Goal: Information Seeking & Learning: Learn about a topic

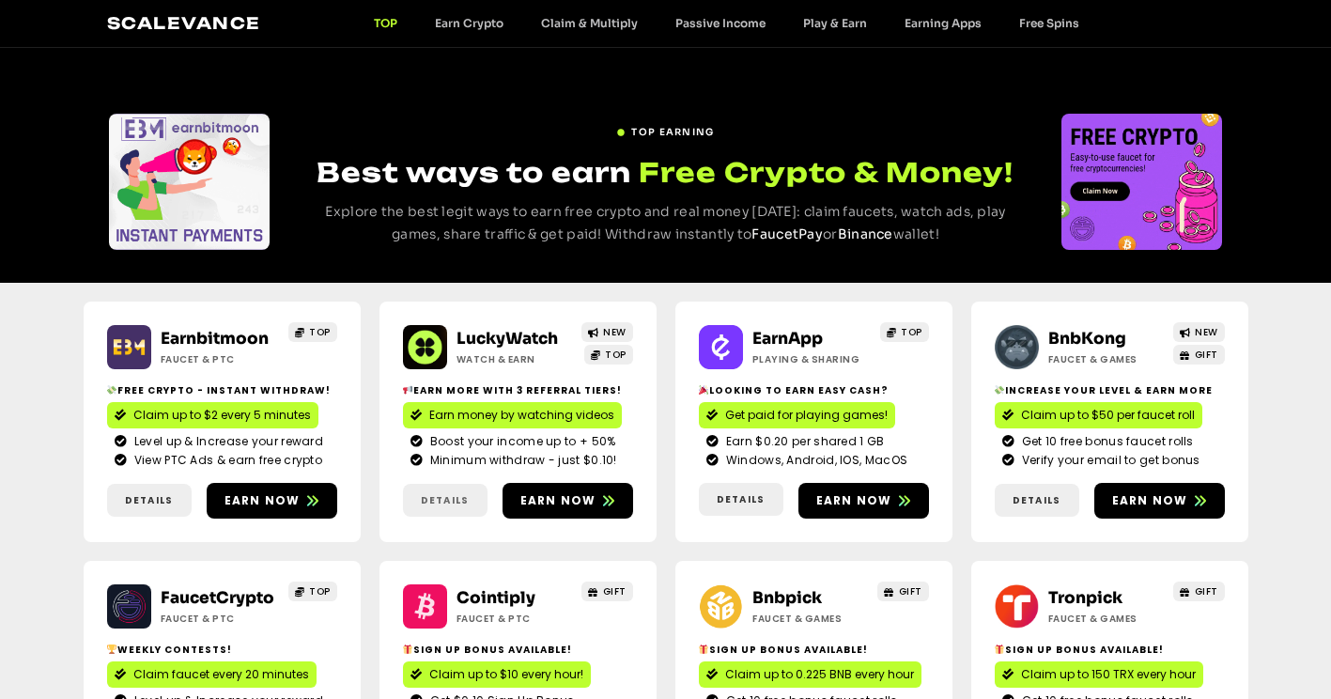
click at [433, 485] on link "Details" at bounding box center [445, 500] width 85 height 33
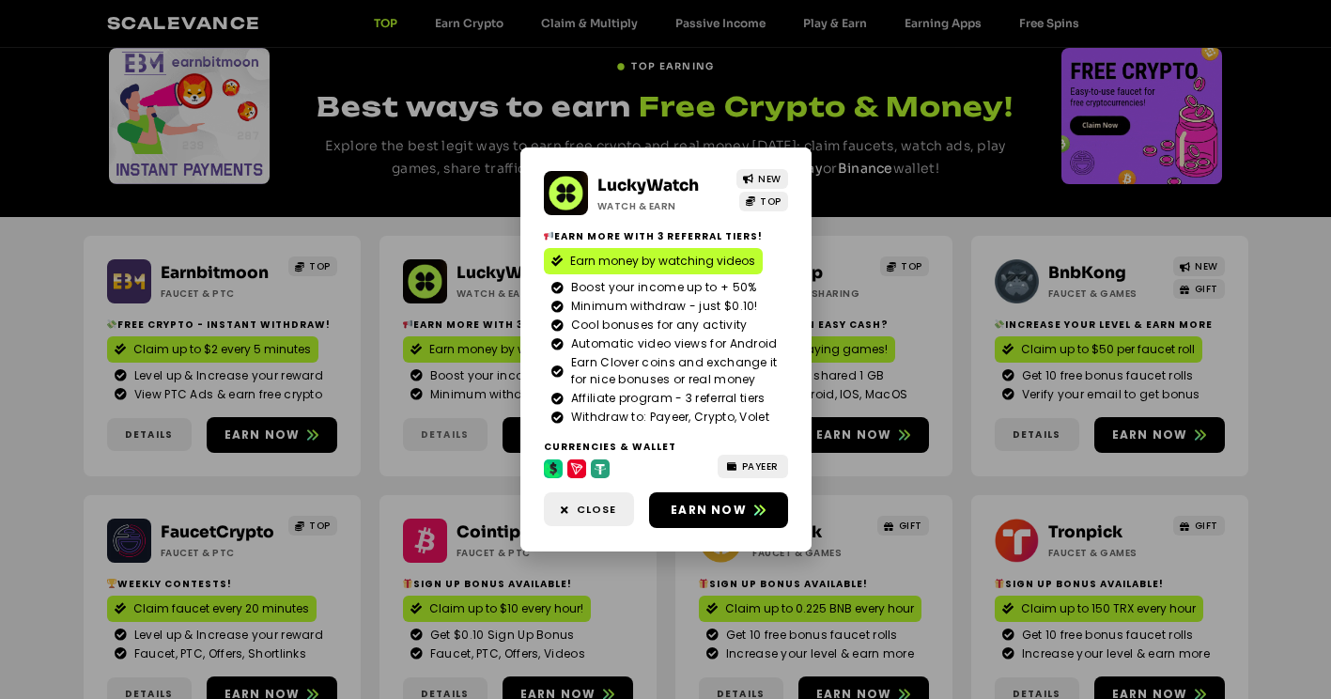
scroll to position [94, 0]
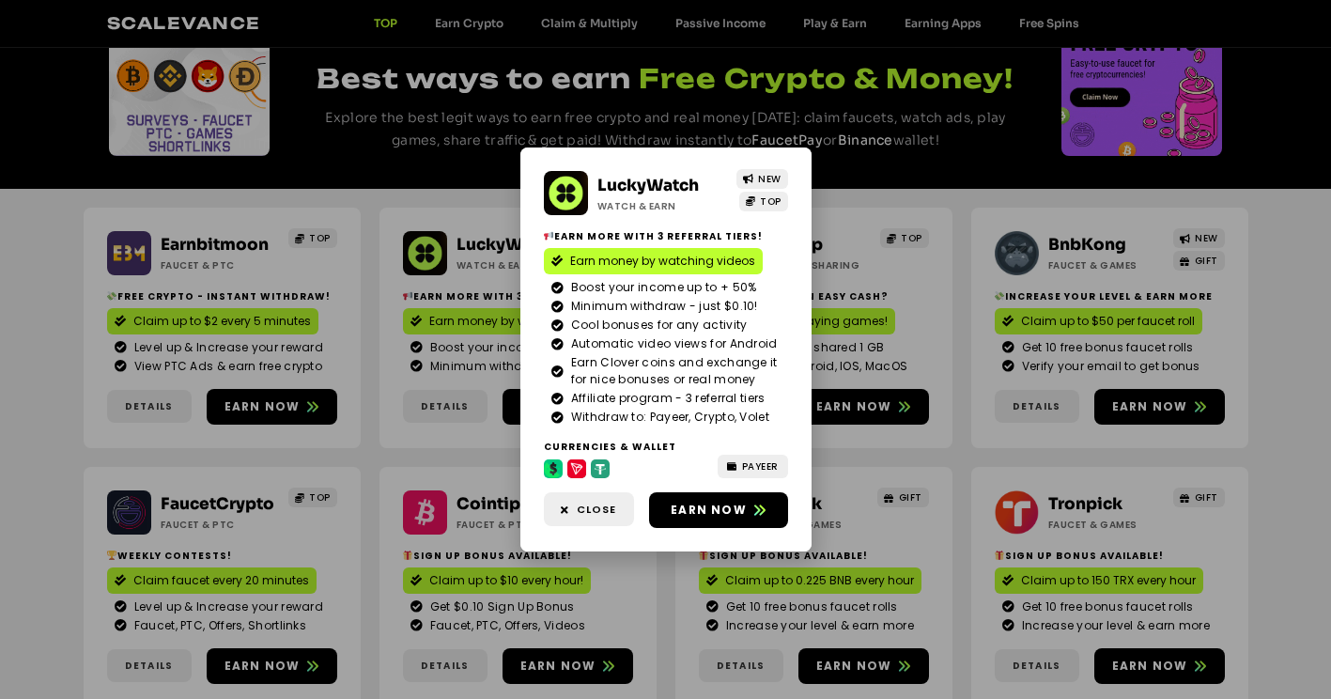
click at [908, 310] on div "LuckyWatch Watch & Earn NEW TOP Earn more with 3 referral Tiers! Earn money by …" at bounding box center [665, 349] width 1331 height 699
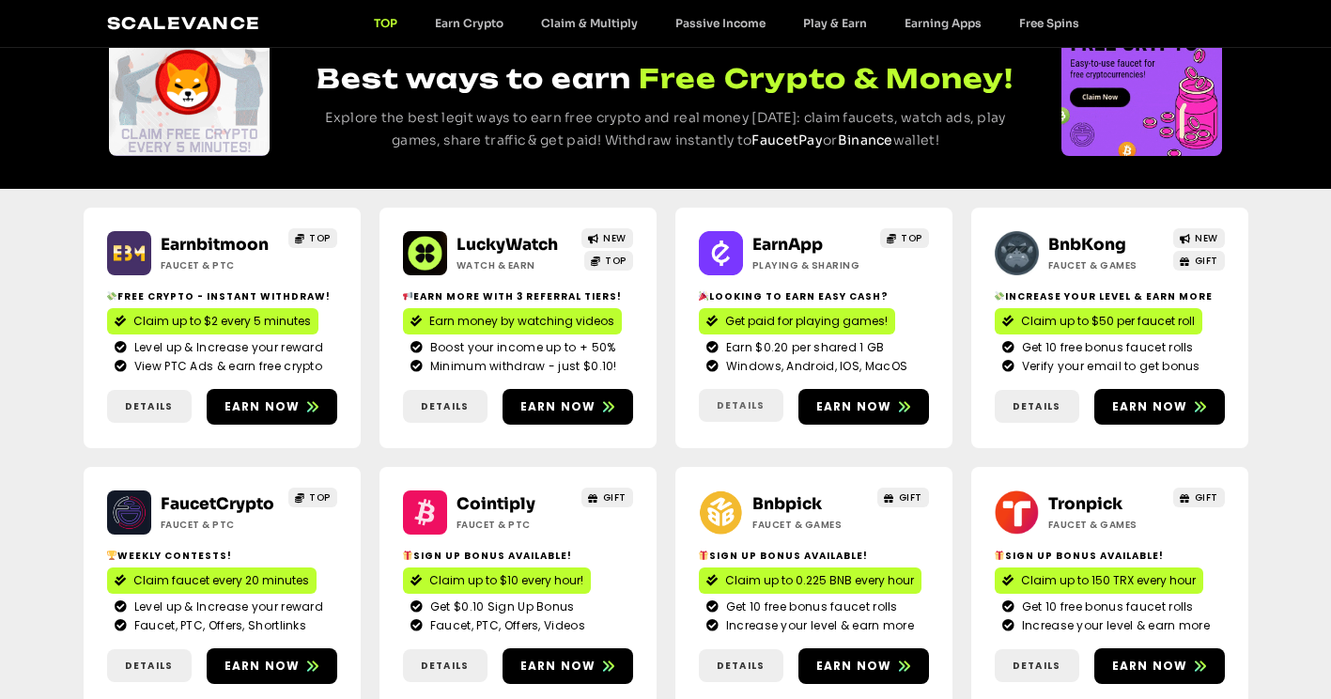
click at [754, 403] on span "Details" at bounding box center [741, 405] width 48 height 14
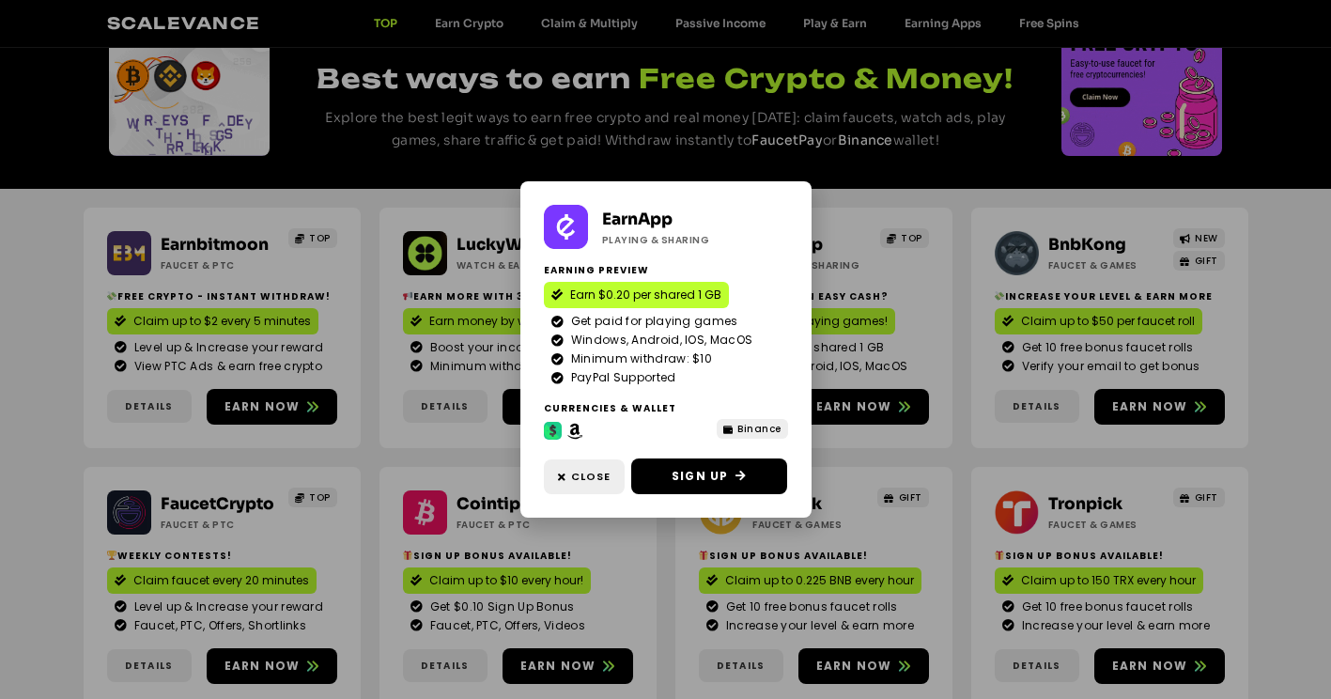
click at [556, 430] on icon at bounding box center [553, 429] width 15 height 15
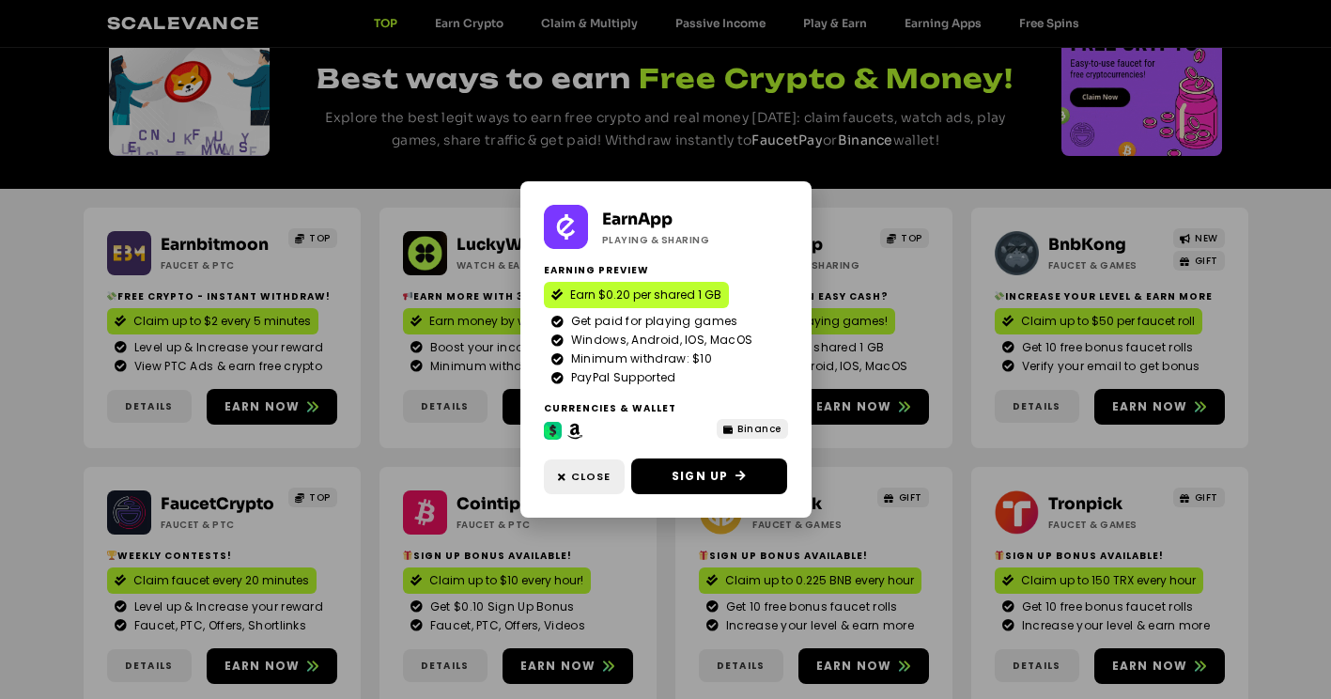
click at [856, 348] on div "EarnApp Playing & Sharing Earning preview Earn $0.20 per shared 1 GB Get paid f…" at bounding box center [665, 349] width 1331 height 699
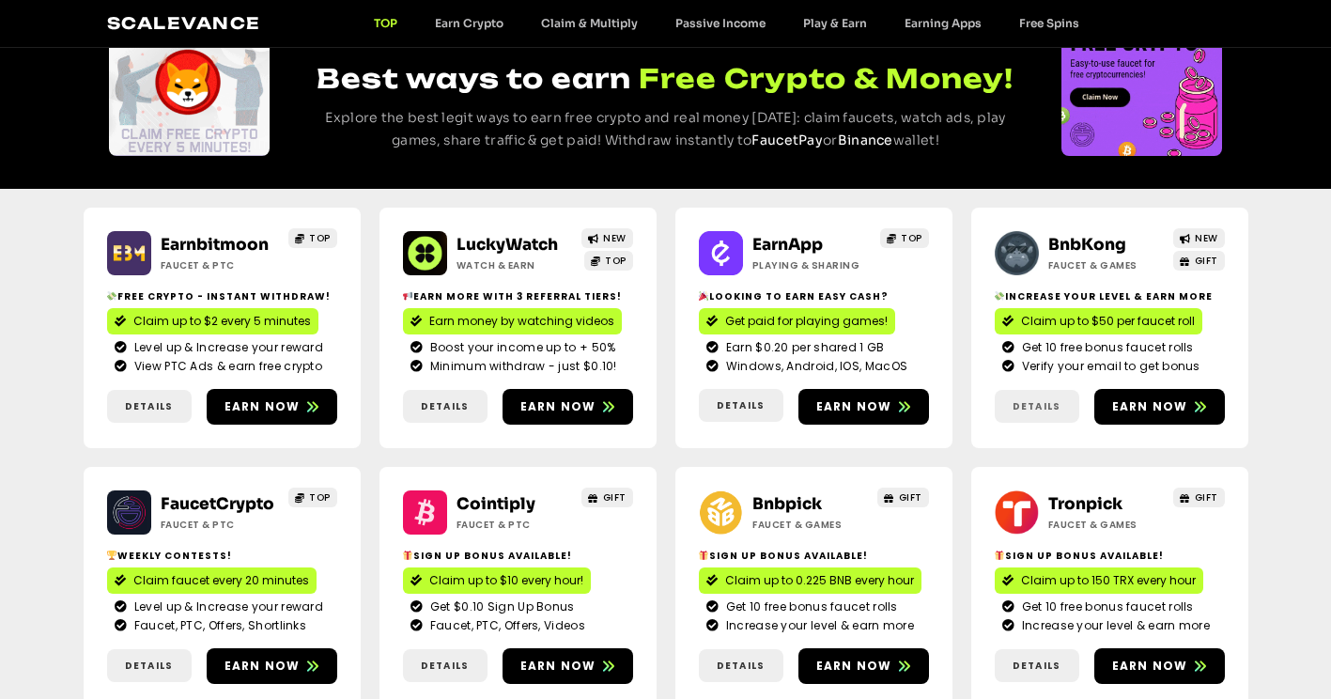
click at [1045, 409] on span "Details" at bounding box center [1036, 406] width 48 height 14
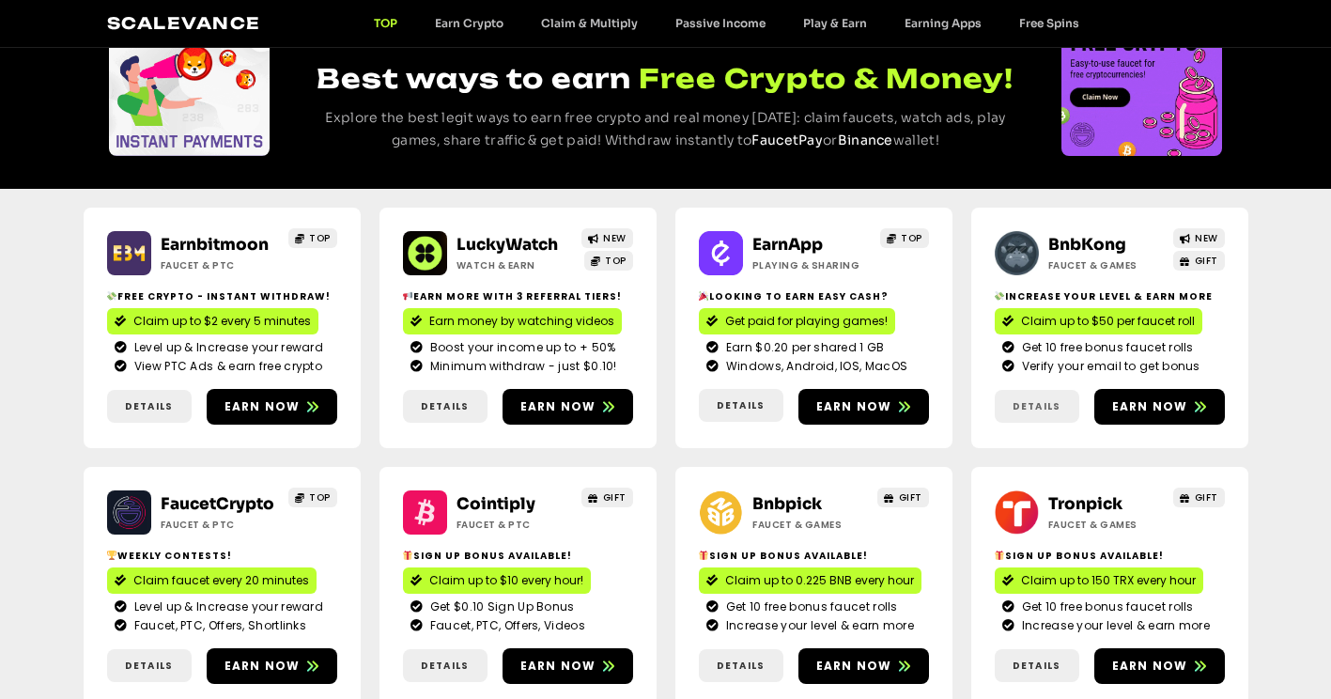
click at [1014, 401] on span "Details" at bounding box center [1036, 406] width 48 height 14
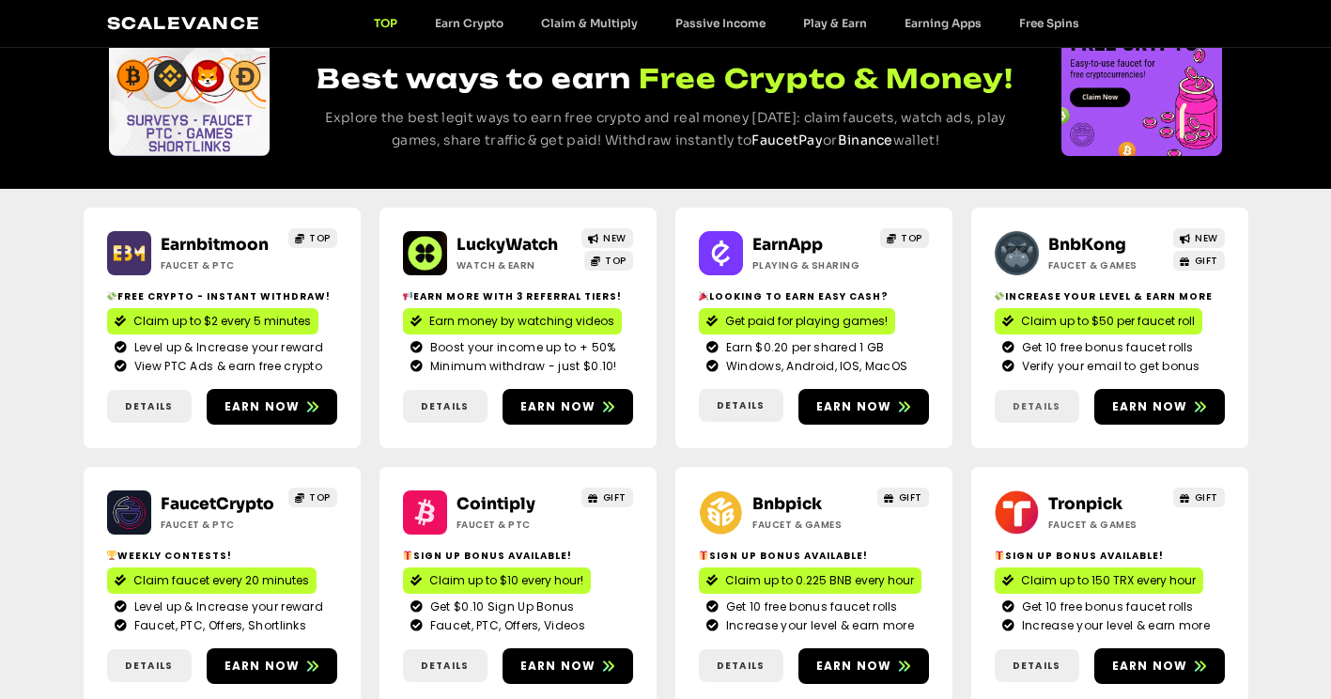
click at [1043, 398] on link "Details" at bounding box center [1037, 406] width 85 height 33
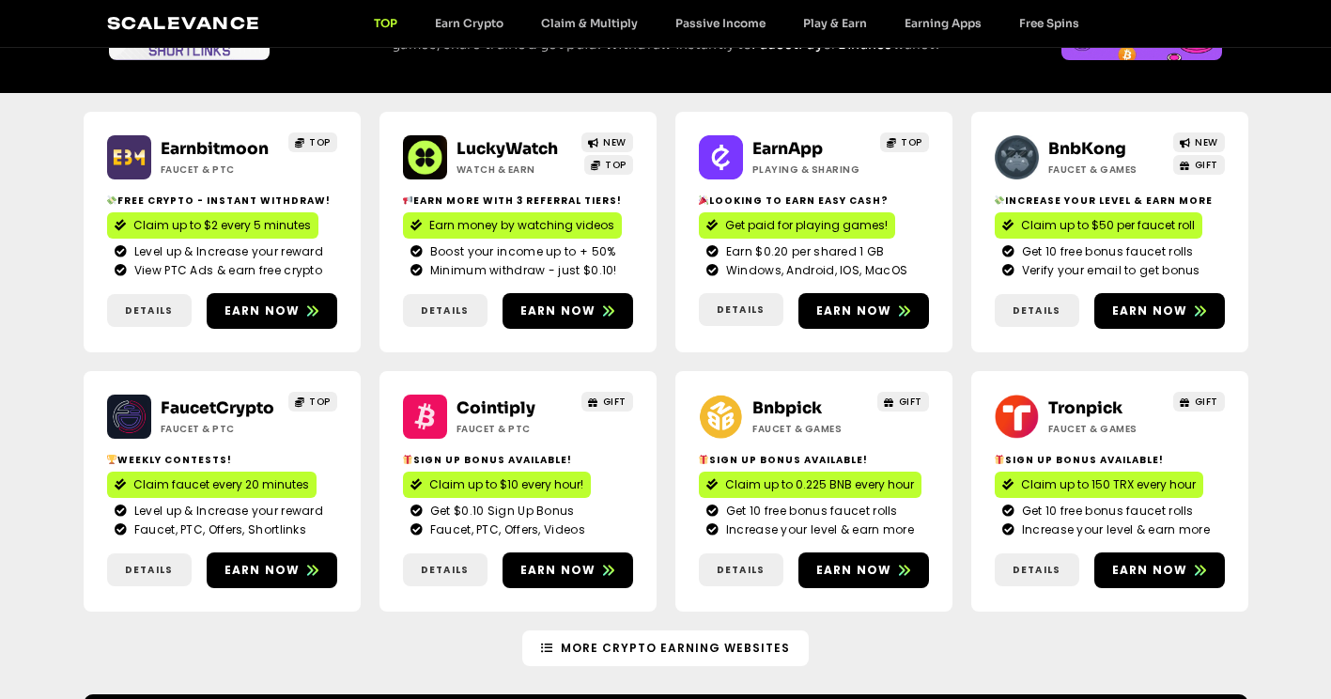
scroll to position [188, 0]
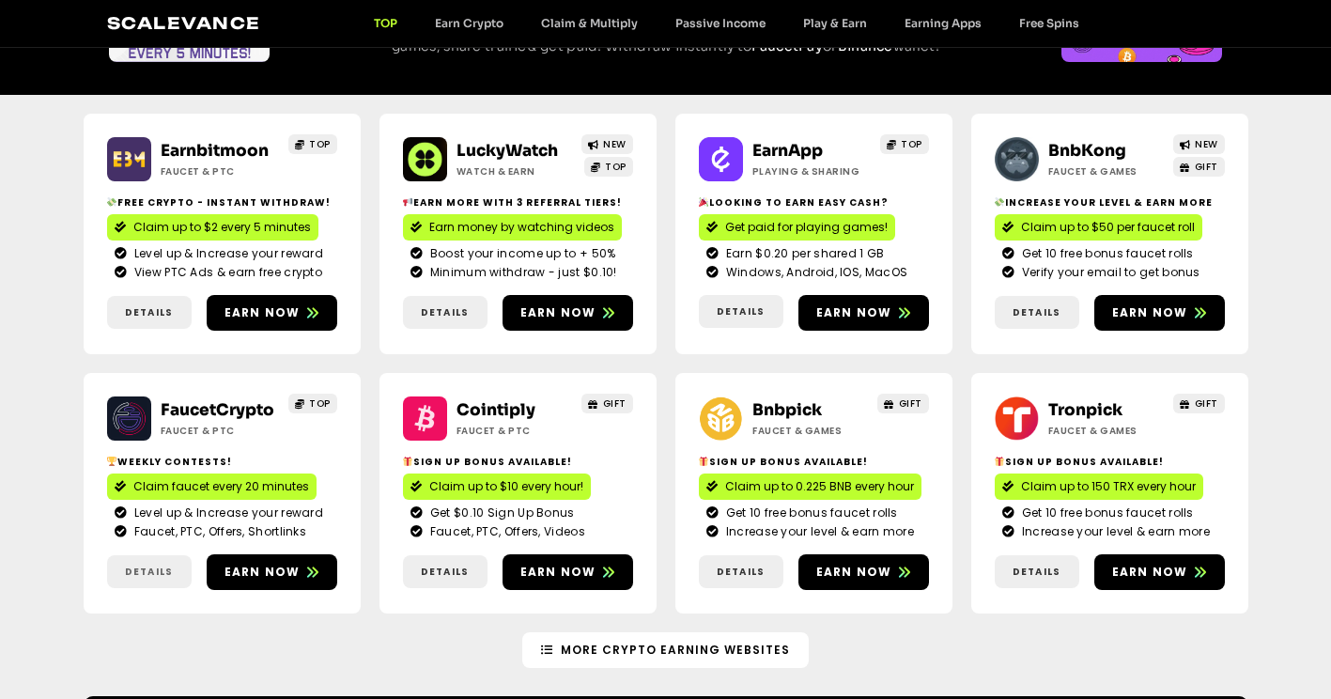
click at [151, 576] on span "Details" at bounding box center [149, 571] width 48 height 14
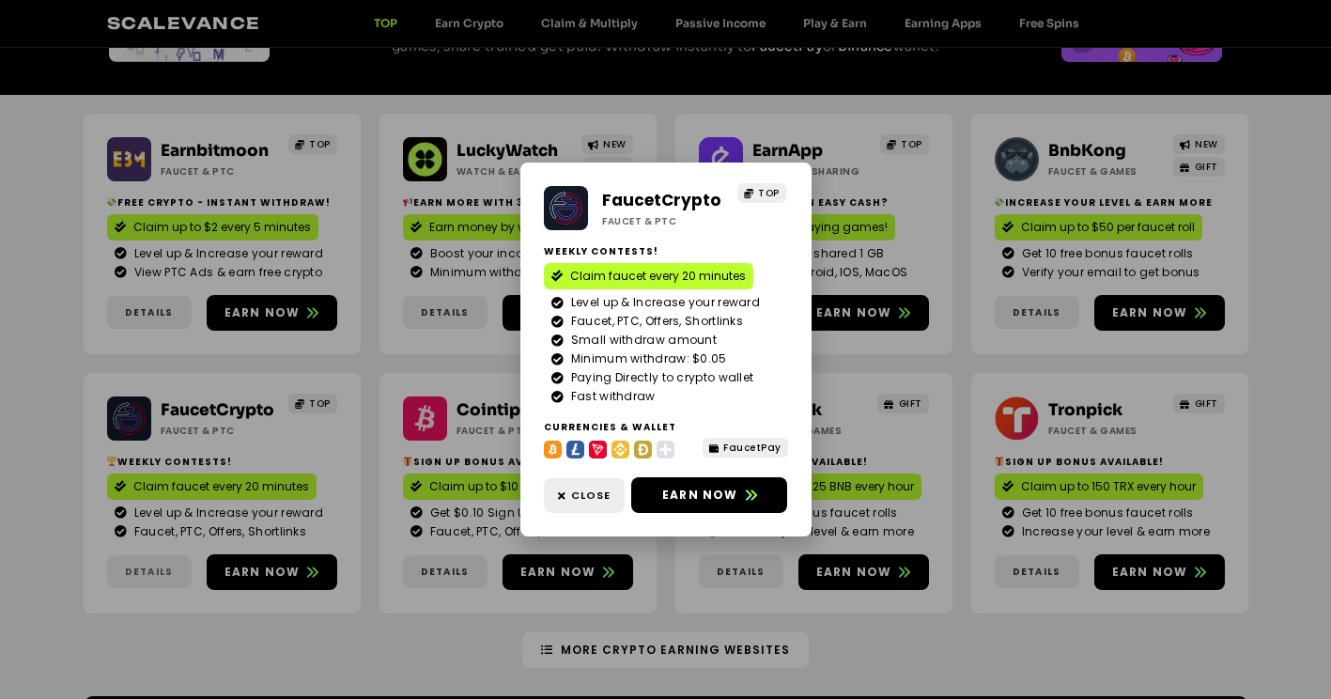
click at [151, 576] on div "FaucetCrypto Faucet & PTC TOP Weekly contests! Claim faucet every 20 minutes Le…" at bounding box center [665, 349] width 1331 height 699
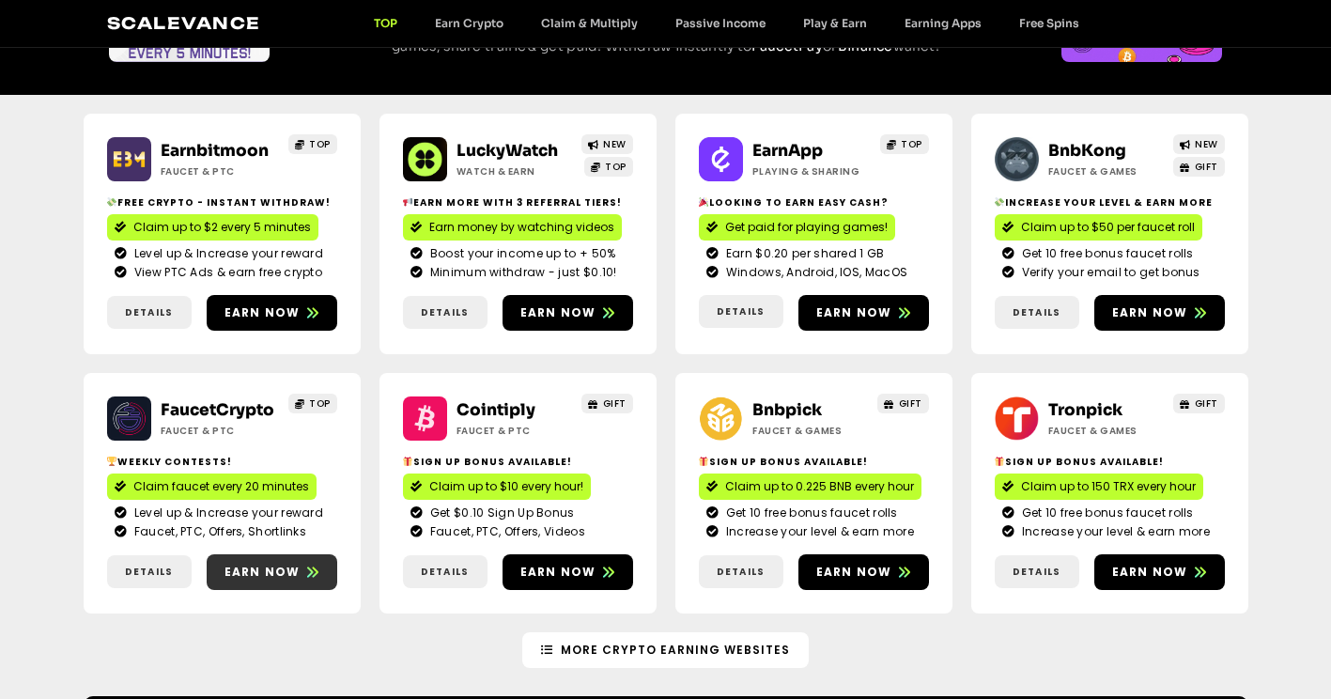
click at [287, 585] on link "Earn now" at bounding box center [272, 572] width 131 height 36
click at [758, 569] on span "Details" at bounding box center [741, 571] width 48 height 14
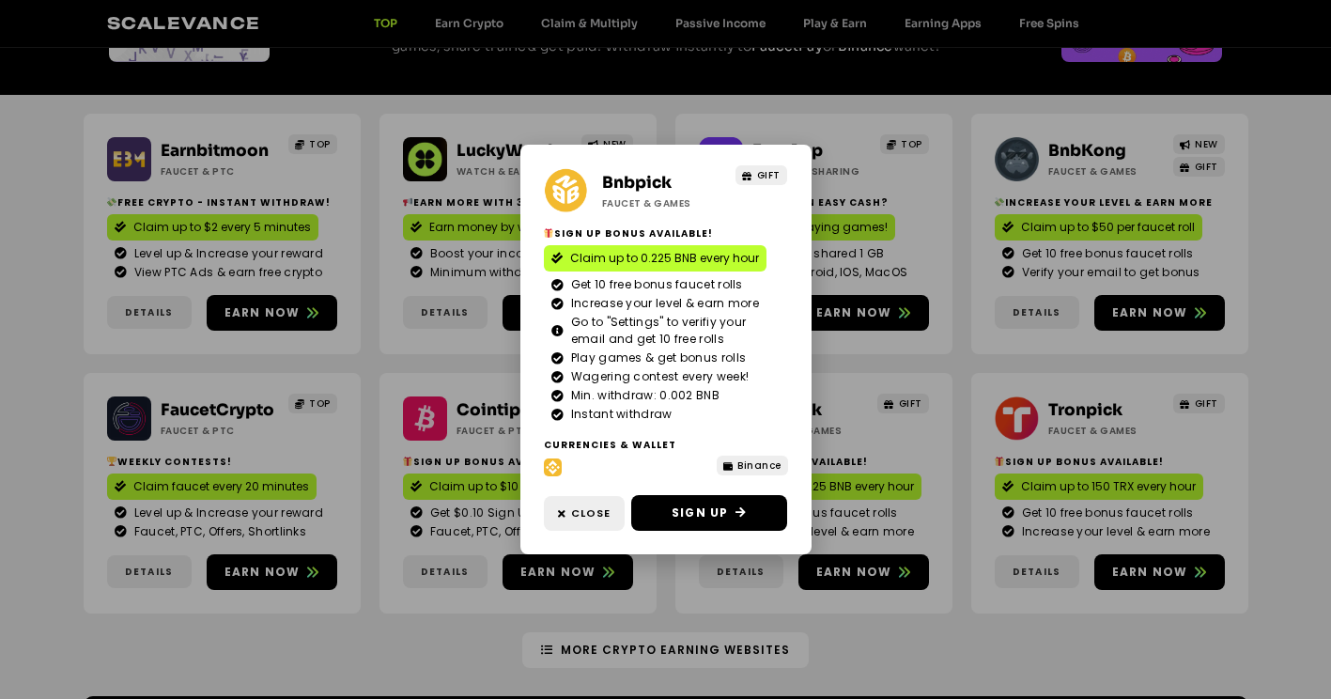
click at [624, 184] on link "Bnbpick" at bounding box center [636, 183] width 69 height 20
